Goal: Task Accomplishment & Management: Manage account settings

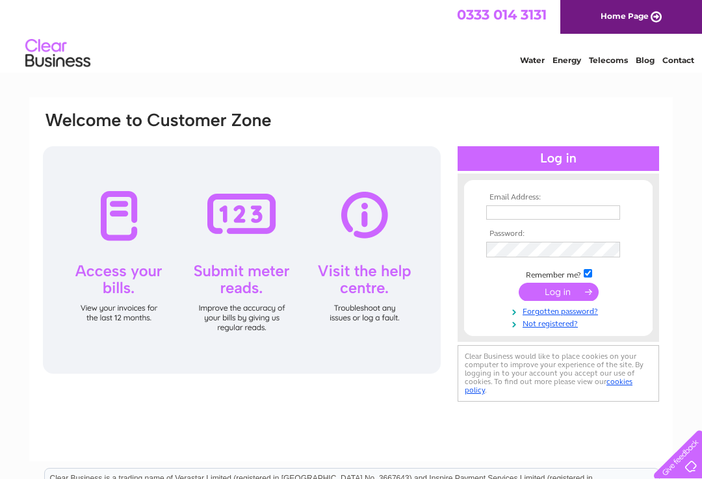
click at [544, 212] on input "text" at bounding box center [553, 213] width 134 height 14
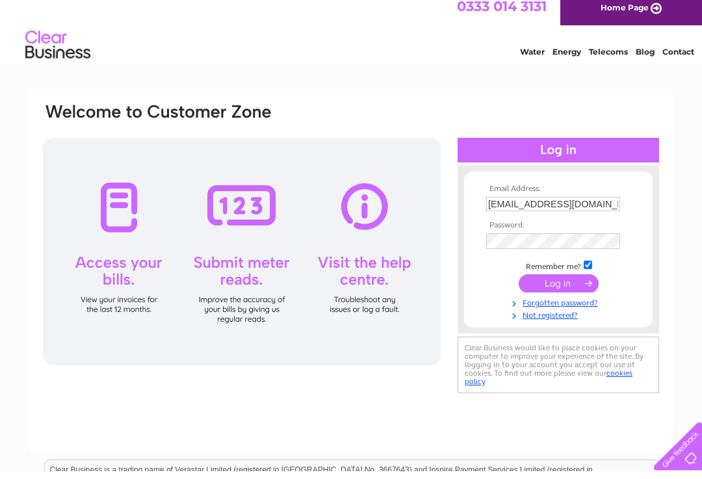
scroll to position [8, 0]
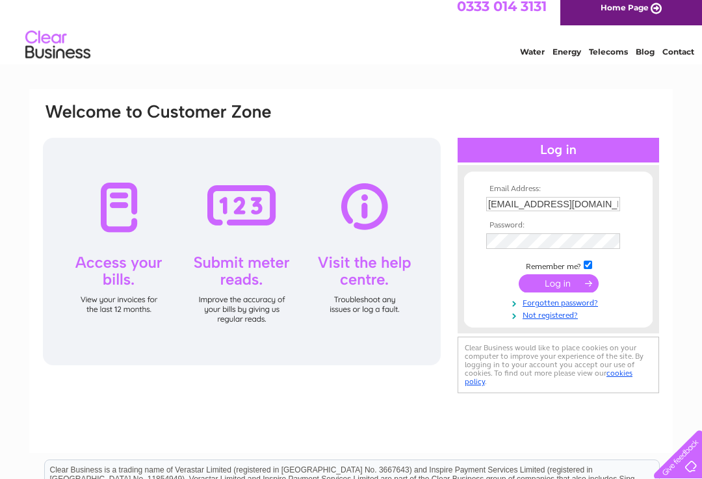
type input "thejeroboam@outlook.com"
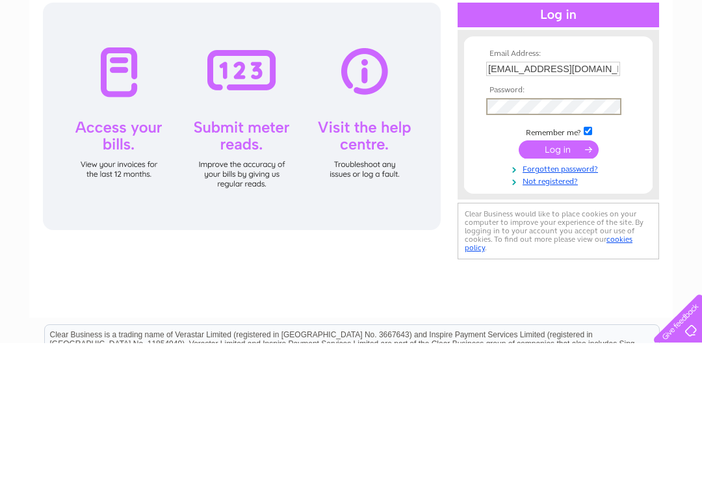
click at [563, 276] on input "submit" at bounding box center [559, 285] width 80 height 18
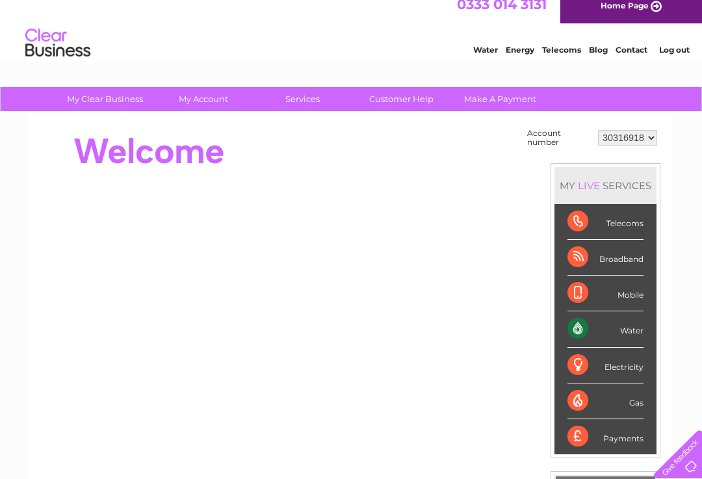
scroll to position [10, 0]
click at [621, 328] on div "Water" at bounding box center [606, 330] width 76 height 36
click at [585, 326] on div "Water" at bounding box center [606, 330] width 76 height 36
click at [501, 98] on link "Make A Payment" at bounding box center [500, 99] width 107 height 24
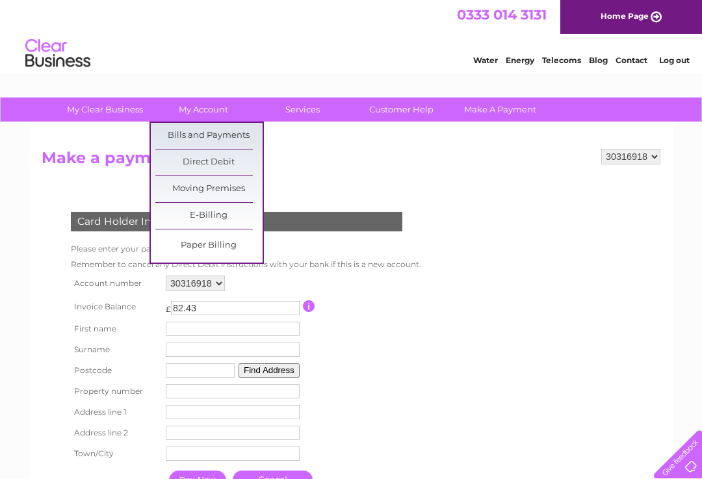
click at [228, 134] on link "Bills and Payments" at bounding box center [208, 136] width 107 height 26
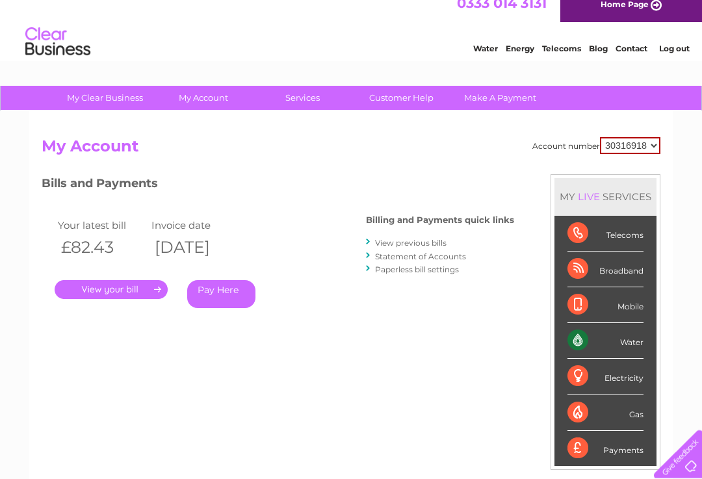
scroll to position [12, 0]
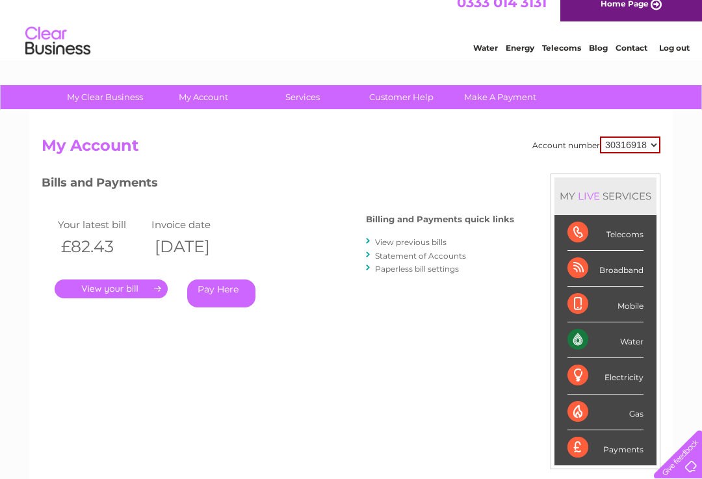
click at [120, 289] on link "." at bounding box center [111, 289] width 113 height 19
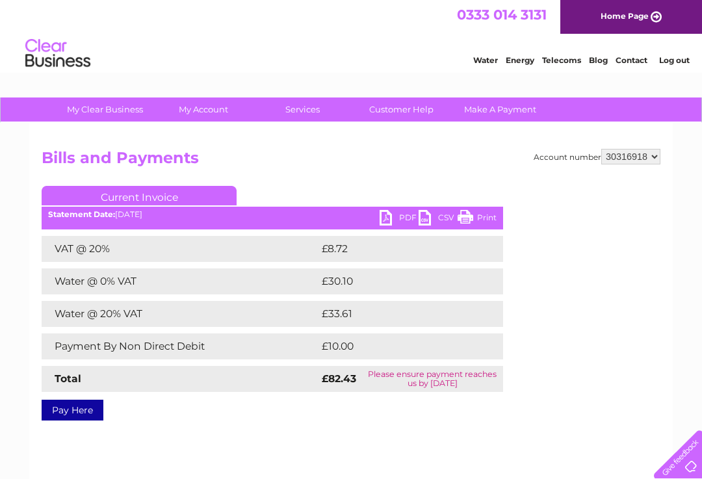
click at [395, 218] on link "PDF" at bounding box center [399, 219] width 39 height 19
